Goal: Check status: Check status

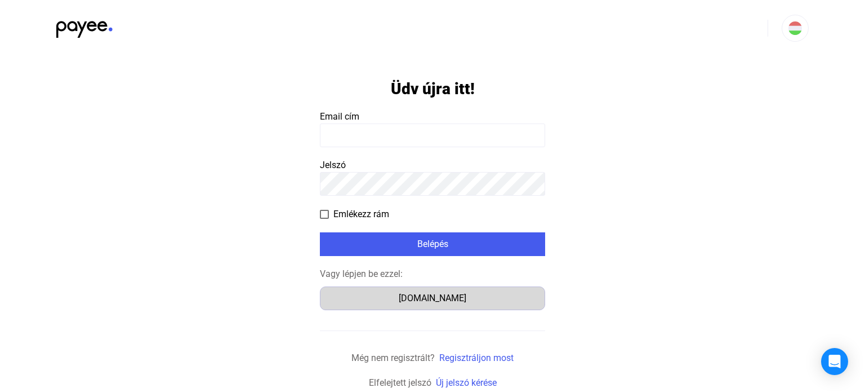
click at [453, 299] on div "Számlázz.hu" at bounding box center [432, 298] width 217 height 14
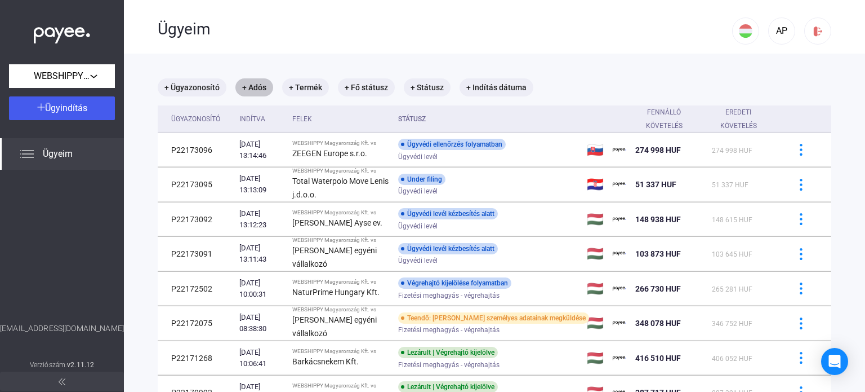
click at [260, 85] on mat-chip "+ Adós" at bounding box center [255, 87] width 38 height 18
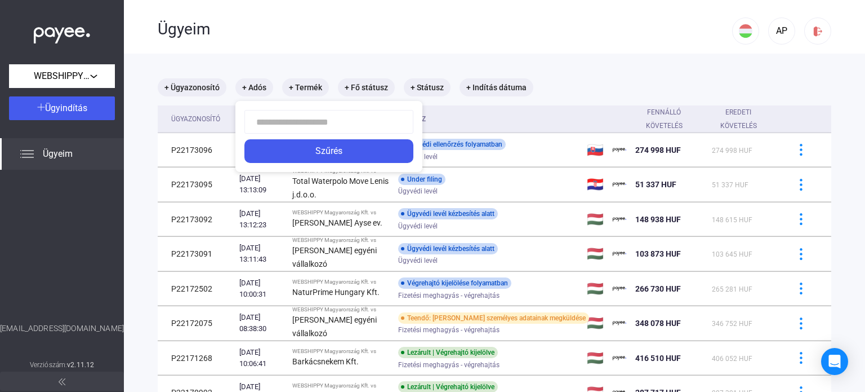
click at [288, 124] on input at bounding box center [329, 122] width 169 height 24
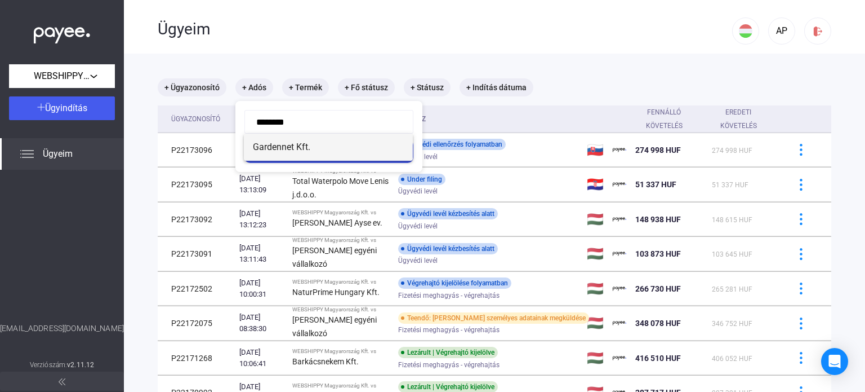
click at [314, 148] on span "Gardennet Kft." at bounding box center [328, 147] width 151 height 14
type input "**********"
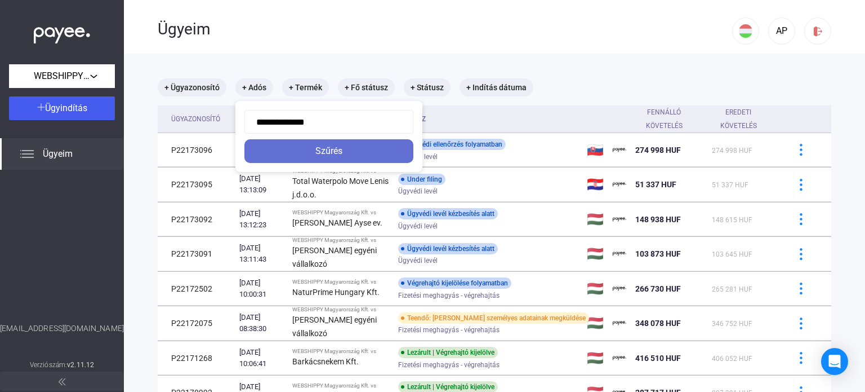
click at [354, 156] on div "Szűrés" at bounding box center [329, 151] width 162 height 14
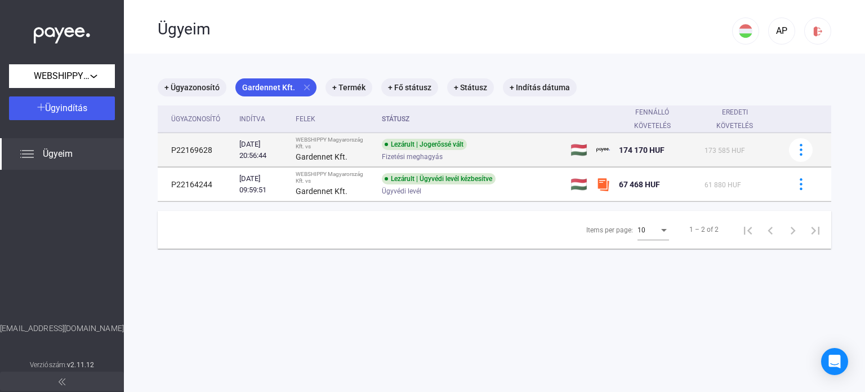
click at [190, 153] on td "P22169628" at bounding box center [196, 150] width 77 height 34
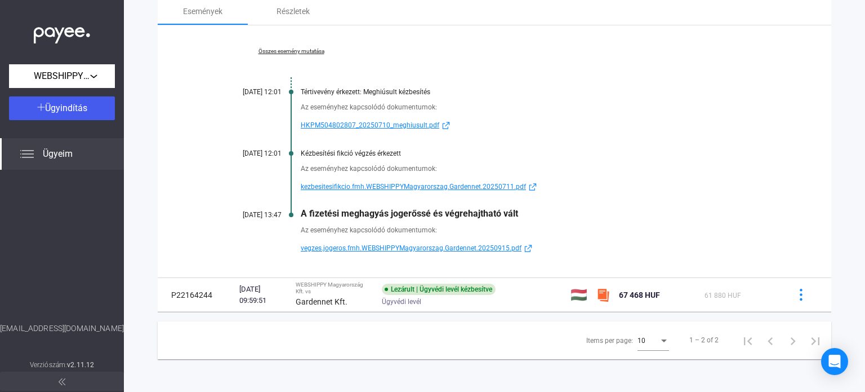
scroll to position [169, 0]
